Goal: Task Accomplishment & Management: Use online tool/utility

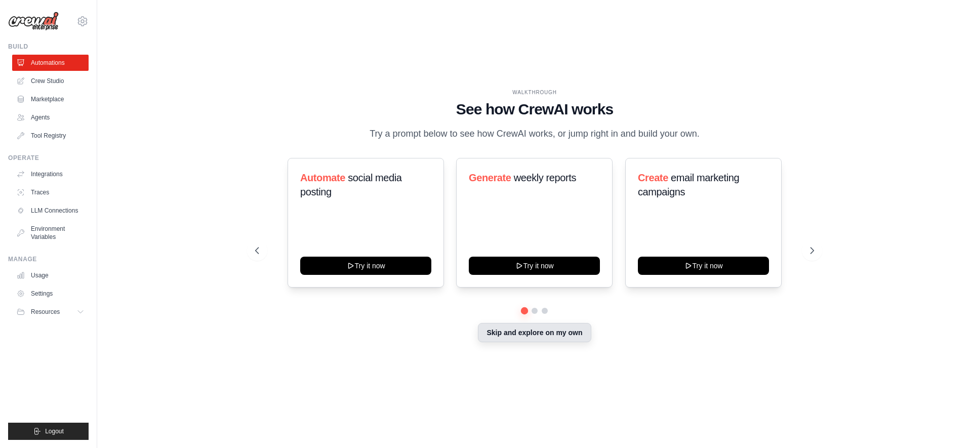
click at [506, 323] on button "Skip and explore on my own" at bounding box center [534, 332] width 113 height 19
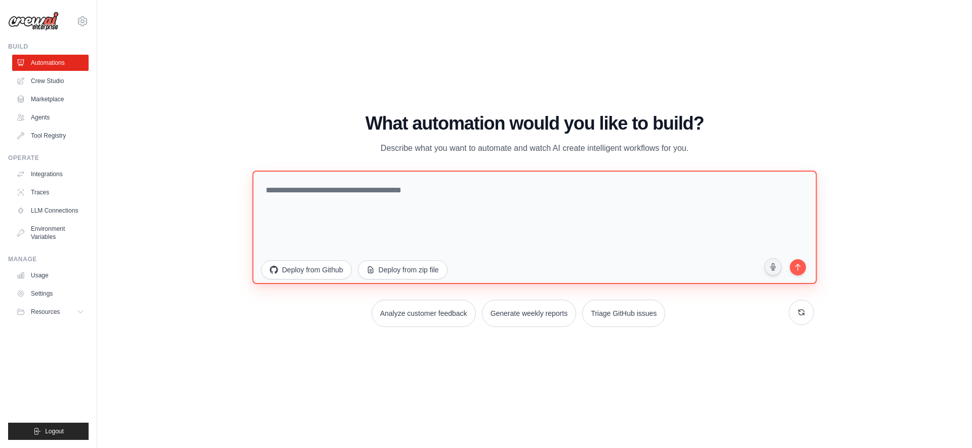
click at [252, 170] on textarea at bounding box center [534, 226] width 565 height 113
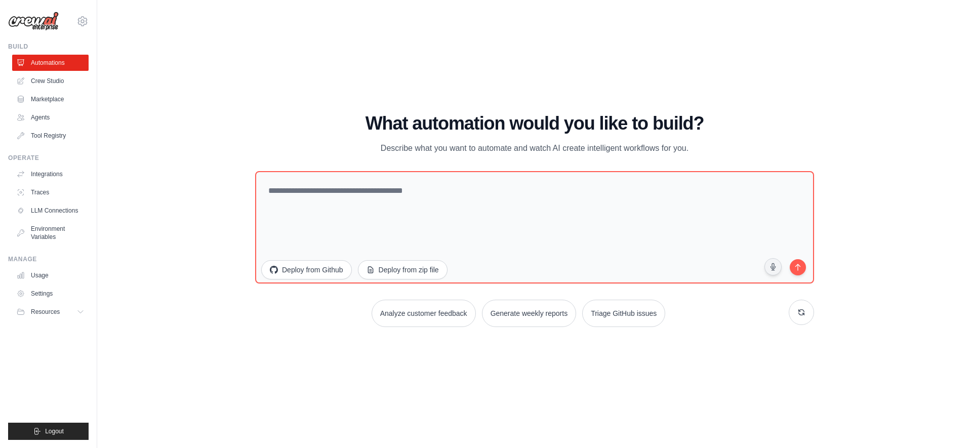
click at [255, 300] on div "Analyze customer feedback Generate weekly reports Triage GitHub issues" at bounding box center [534, 313] width 559 height 27
click at [261, 259] on button "Deploy from Github" at bounding box center [306, 268] width 91 height 19
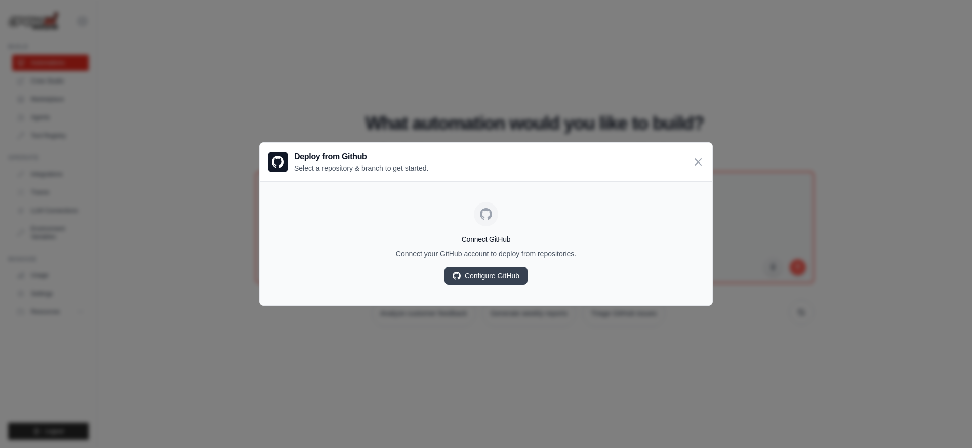
click at [494, 226] on div at bounding box center [486, 214] width 24 height 24
click at [487, 297] on div "Connect GitHub Connect your GitHub account to deploy from repositories. Configu…" at bounding box center [486, 243] width 436 height 107
click at [294, 173] on p "Select a repository & branch to get started." at bounding box center [361, 168] width 134 height 10
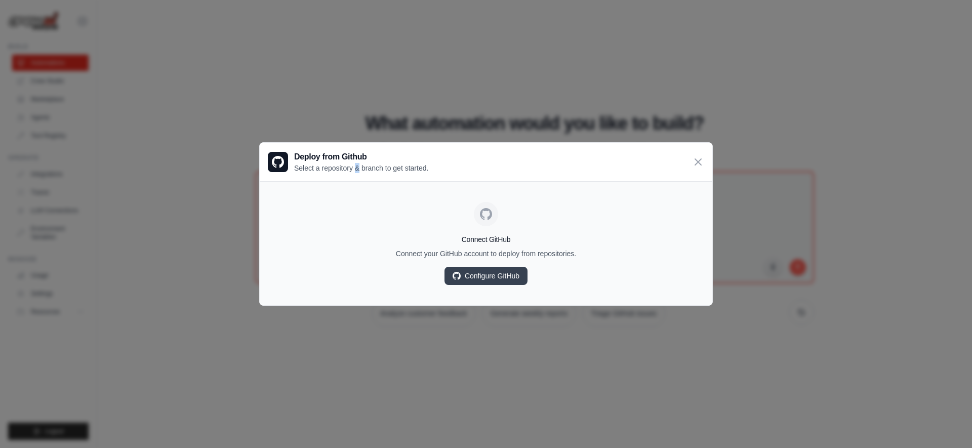
click at [294, 173] on p "Select a repository & branch to get started." at bounding box center [361, 168] width 134 height 10
click at [357, 259] on button "Deploy from zip file" at bounding box center [402, 268] width 91 height 19
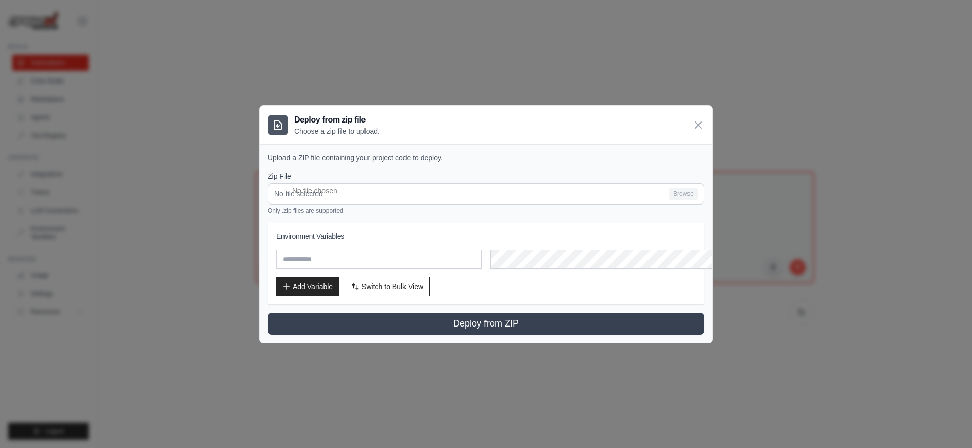
click at [261, 259] on button "Deploy from Github" at bounding box center [306, 268] width 91 height 19
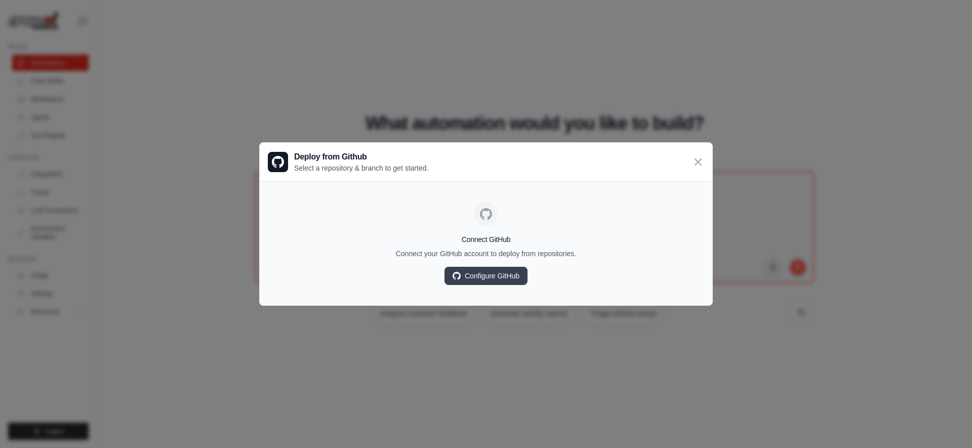
click at [481, 220] on icon at bounding box center [486, 214] width 12 height 12
click at [483, 245] on h4 "Connect GitHub" at bounding box center [486, 239] width 436 height 10
click at [420, 297] on div "Connect GitHub Connect your GitHub account to deploy from repositories. Configu…" at bounding box center [486, 243] width 436 height 107
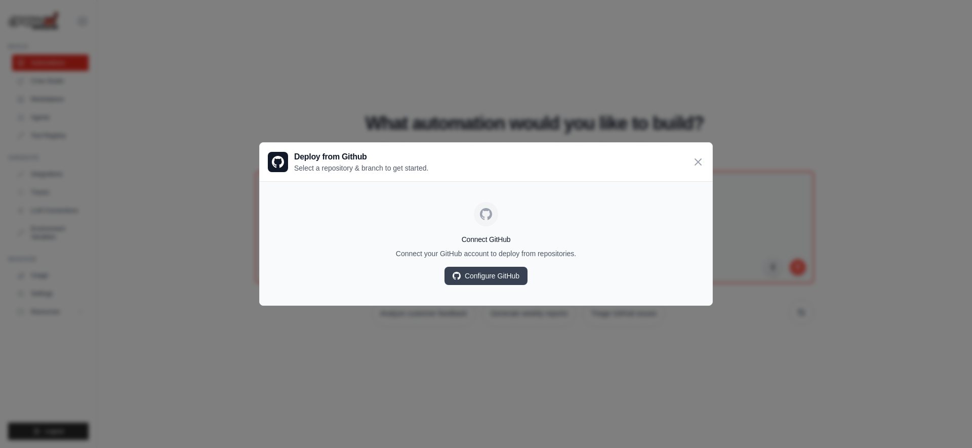
click at [413, 259] on p "Connect your GitHub account to deploy from repositories." at bounding box center [486, 254] width 436 height 10
click at [516, 285] on link "Configure GitHub" at bounding box center [486, 276] width 83 height 18
click at [549, 297] on div "Connect GitHub Connect your GitHub account to deploy from repositories. Configu…" at bounding box center [486, 243] width 436 height 107
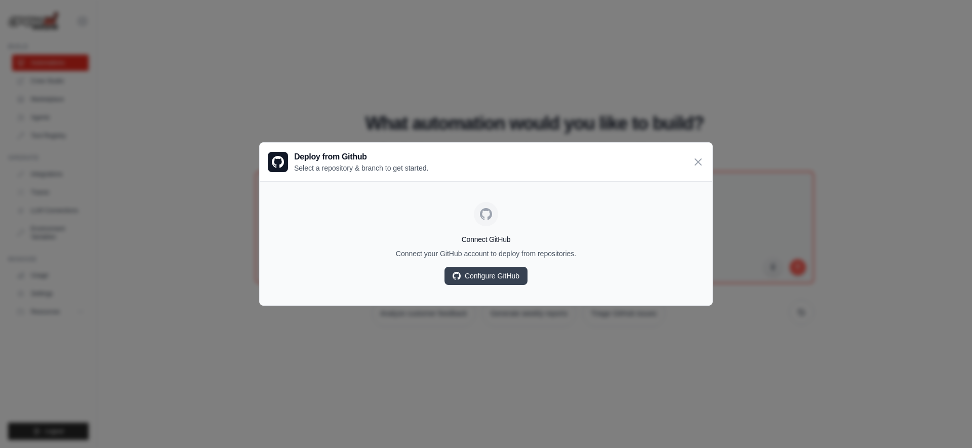
click at [549, 297] on div "Connect GitHub Connect your GitHub account to deploy from repositories. Configu…" at bounding box center [486, 243] width 436 height 107
click at [571, 259] on p "Connect your GitHub account to deploy from repositories." at bounding box center [486, 254] width 436 height 10
click at [545, 297] on div "Connect GitHub Connect your GitHub account to deploy from repositories. Configu…" at bounding box center [486, 243] width 436 height 107
click at [546, 297] on div "Connect GitHub Connect your GitHub account to deploy from repositories. Configu…" at bounding box center [486, 243] width 436 height 107
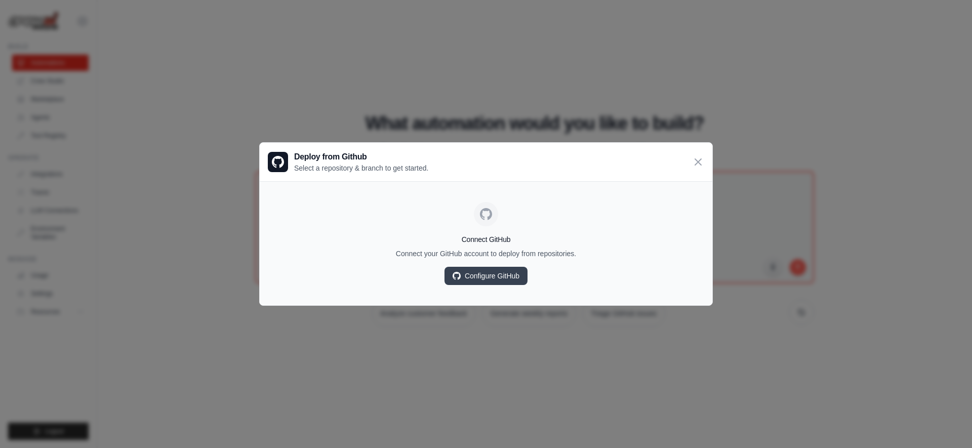
click at [546, 297] on div "Connect GitHub Connect your GitHub account to deploy from repositories. Configu…" at bounding box center [486, 243] width 436 height 107
click at [502, 259] on p "Connect your GitHub account to deploy from repositories." at bounding box center [486, 254] width 436 height 10
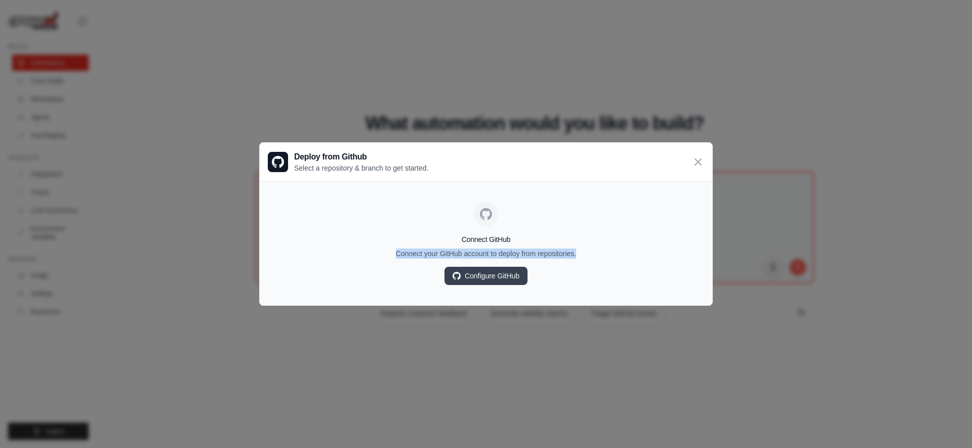
click at [502, 259] on p "Connect your GitHub account to deploy from repositories." at bounding box center [486, 254] width 436 height 10
click at [564, 297] on div "Connect GitHub Connect your GitHub account to deploy from repositories. Configu…" at bounding box center [486, 243] width 436 height 107
click at [503, 285] on link "Configure GitHub" at bounding box center [486, 276] width 83 height 18
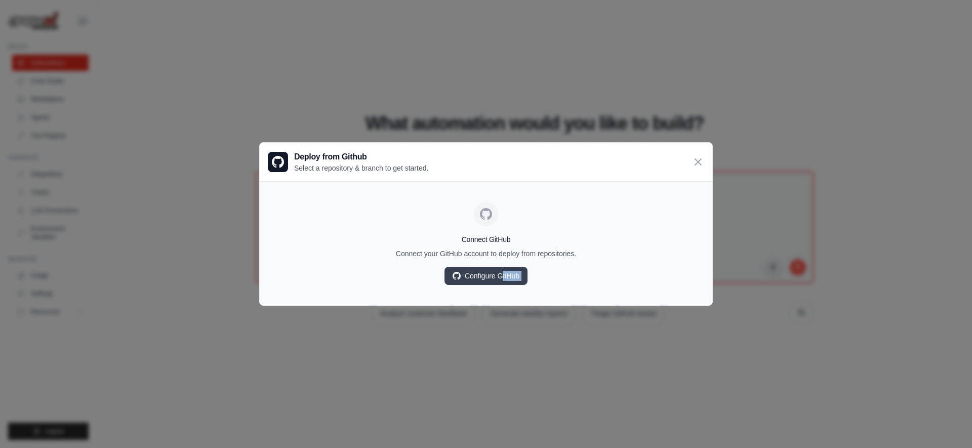
click at [550, 245] on h4 "Connect GitHub" at bounding box center [486, 239] width 436 height 10
click at [536, 297] on div "Connect GitHub Connect your GitHub account to deploy from repositories. Configu…" at bounding box center [486, 243] width 436 height 107
click at [526, 297] on div "Connect GitHub Connect your GitHub account to deploy from repositories. Configu…" at bounding box center [486, 243] width 436 height 107
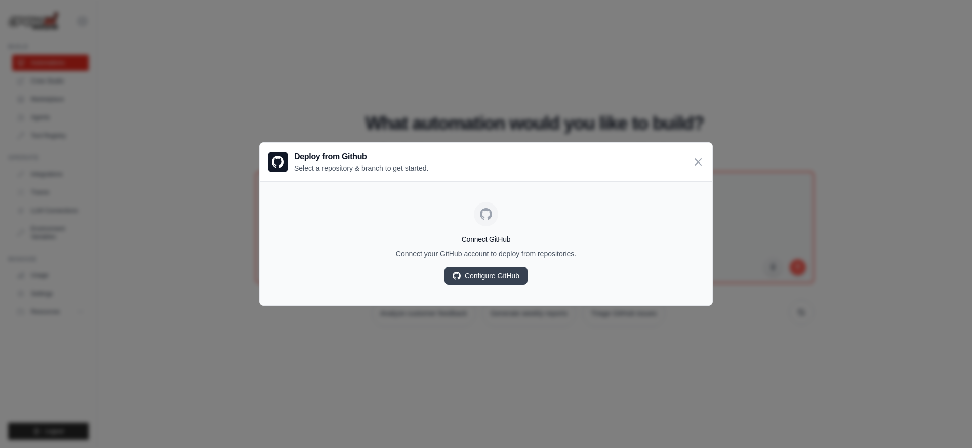
click at [526, 297] on div "Connect GitHub Connect your GitHub account to deploy from repositories. Configu…" at bounding box center [486, 243] width 436 height 107
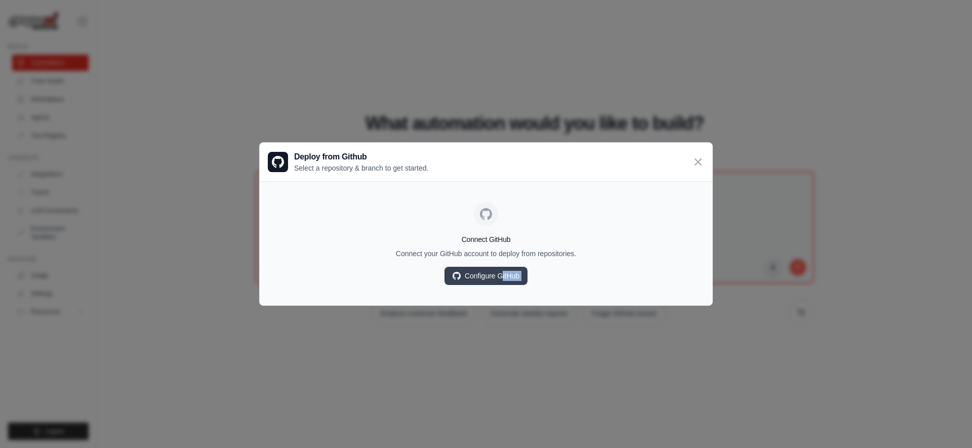
click at [526, 297] on div "Connect GitHub Connect your GitHub account to deploy from repositories. Configu…" at bounding box center [486, 243] width 436 height 107
click at [528, 297] on div "Connect GitHub Connect your GitHub account to deploy from repositories. Configu…" at bounding box center [486, 243] width 436 height 107
click at [526, 297] on div "Connect GitHub Connect your GitHub account to deploy from repositories. Configu…" at bounding box center [486, 243] width 436 height 107
